Goal: Find contact information: Find contact information

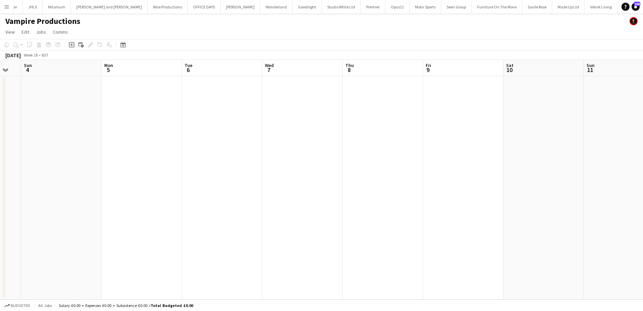
scroll to position [0, 152]
drag, startPoint x: 112, startPoint y: 126, endPoint x: 382, endPoint y: 139, distance: 270.5
click at [382, 139] on app-calendar-viewport "Tue 22 Wed 23 Thu 24 Fri 25 Sat 26 Sun 27 Mon 28 Tue 29 Wed 30 Thu 1 Fri 2 Sat …" at bounding box center [321, 180] width 643 height 240
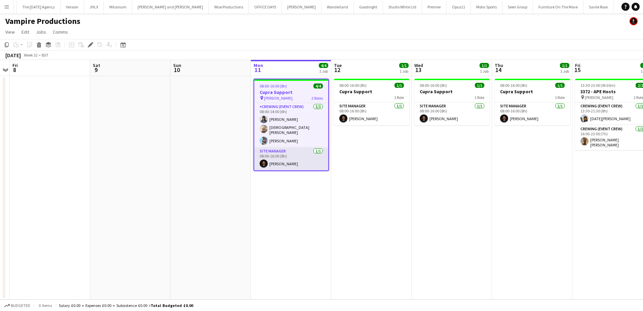
scroll to position [0, 1331]
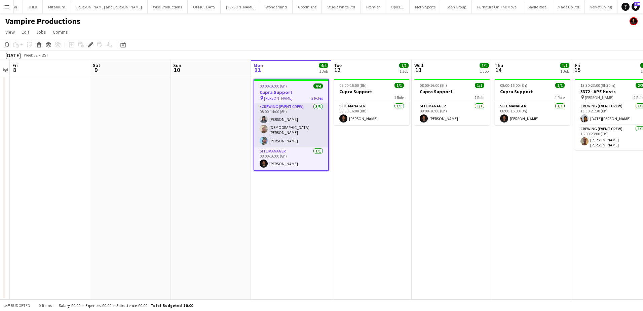
click at [302, 140] on app-card-role "Crewing (Event Crew) 3/3 08:00-14:00 (6h) Kaine Caldeira Christian Skinner Liam…" at bounding box center [291, 125] width 74 height 44
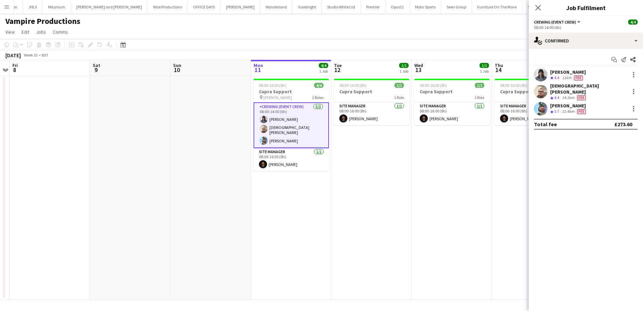
click at [574, 72] on div "Kaine Caldeira" at bounding box center [568, 72] width 36 height 6
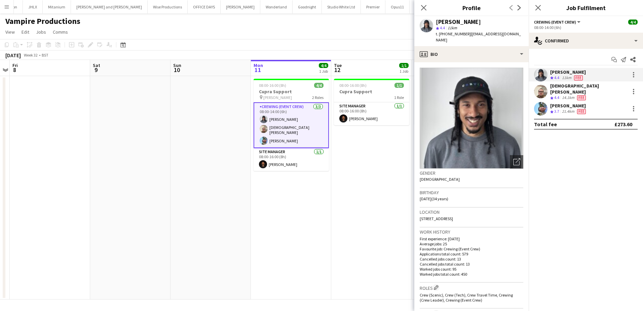
click at [560, 103] on div "Liam Kinsella" at bounding box center [568, 106] width 37 height 6
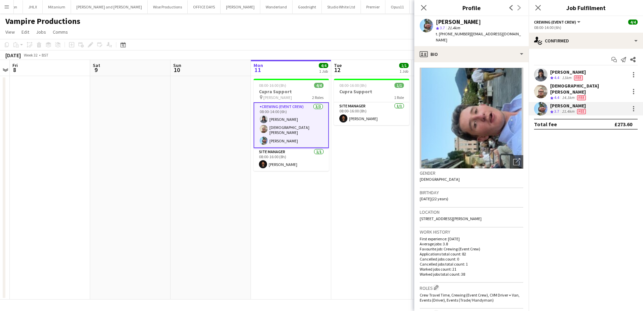
click at [450, 35] on span "t. +447362728112" at bounding box center [453, 33] width 35 height 5
copy span "447362728112"
click at [518, 35] on span "| liamkinsella2003@icloud.com" at bounding box center [478, 36] width 85 height 11
click at [517, 35] on span "| liamkinsella2003@icloud.com" at bounding box center [478, 36] width 85 height 11
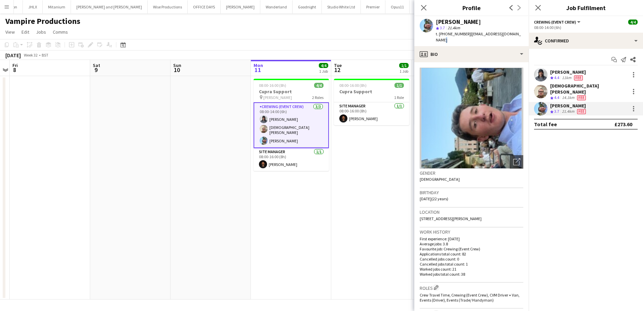
click at [519, 34] on div "Liam Kinsella star 3.7 21.4km t. +447362728112 | liamkinsella2003@icloud.com" at bounding box center [472, 31] width 114 height 30
drag, startPoint x: 519, startPoint y: 34, endPoint x: 475, endPoint y: 34, distance: 44.4
click at [475, 34] on div "Liam Kinsella star 3.7 21.4km t. +447362728112 | liamkinsella2003@icloud.com" at bounding box center [472, 31] width 114 height 30
click at [497, 33] on span "| liamkinsella2003@icloud.com" at bounding box center [478, 36] width 85 height 11
drag, startPoint x: 519, startPoint y: 33, endPoint x: 467, endPoint y: 33, distance: 52.2
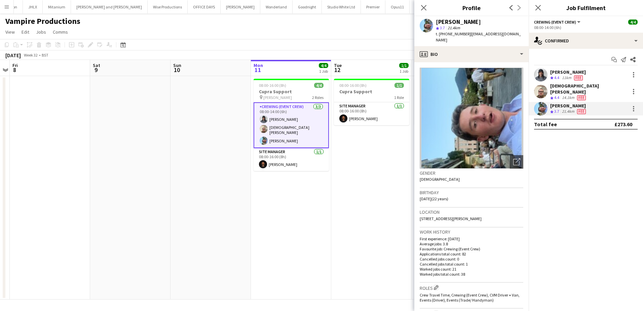
click at [467, 33] on div "Liam Kinsella star 3.7 21.4km t. +447362728112 | liamkinsella2003@icloud.com" at bounding box center [472, 31] width 114 height 30
copy span "liamkinsella2003@icloud.com"
drag, startPoint x: 265, startPoint y: 235, endPoint x: 249, endPoint y: 226, distance: 18.1
click at [265, 235] on app-date-cell "08:00-16:00 (8h) 4/4 Cupra Support pin Victoria Park 2 Roles Crewing (Event Cre…" at bounding box center [291, 187] width 80 height 223
